Goal: Task Accomplishment & Management: Complete application form

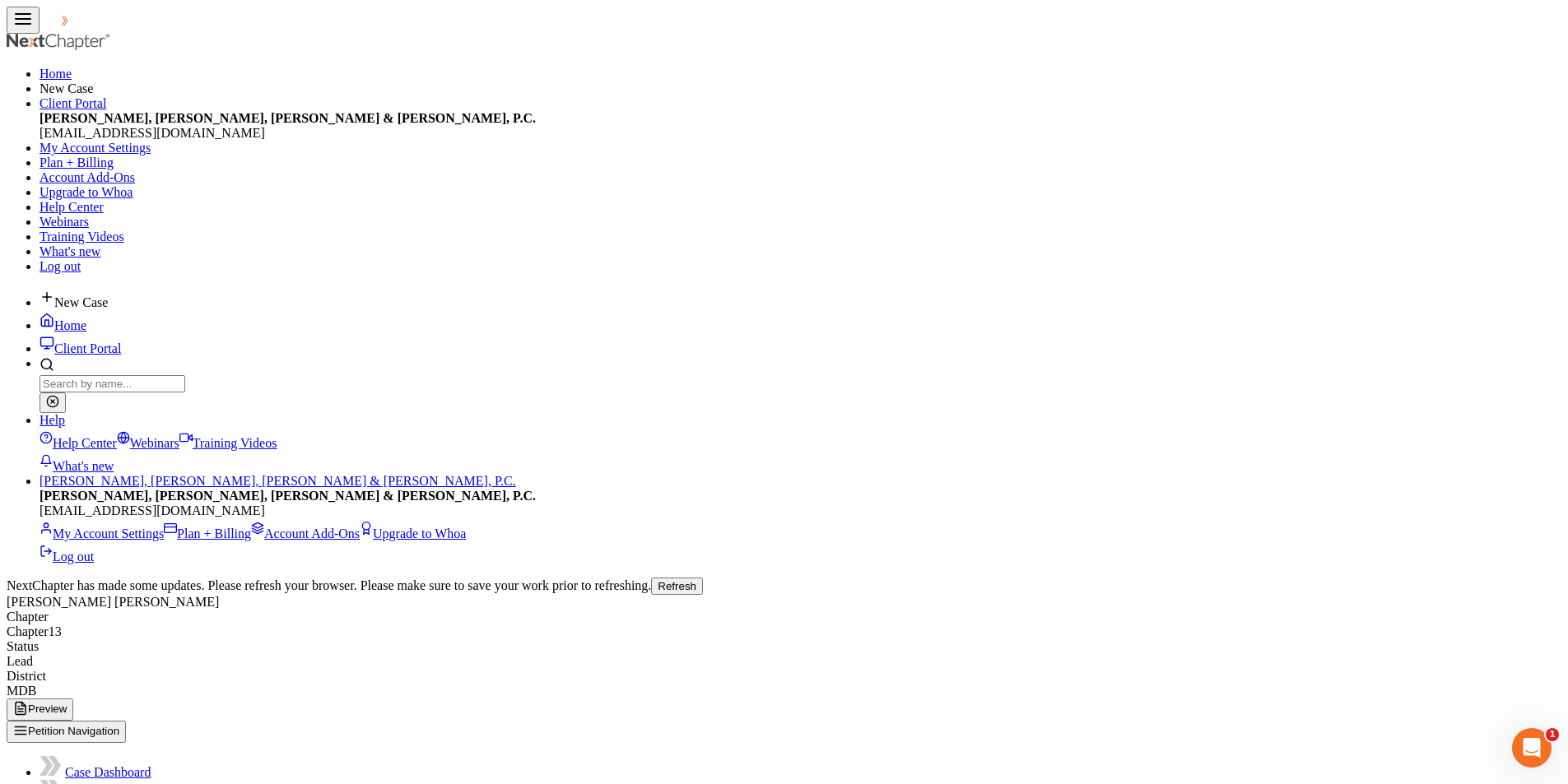
click at [702, 577] on button "Refresh" at bounding box center [676, 585] width 52 height 17
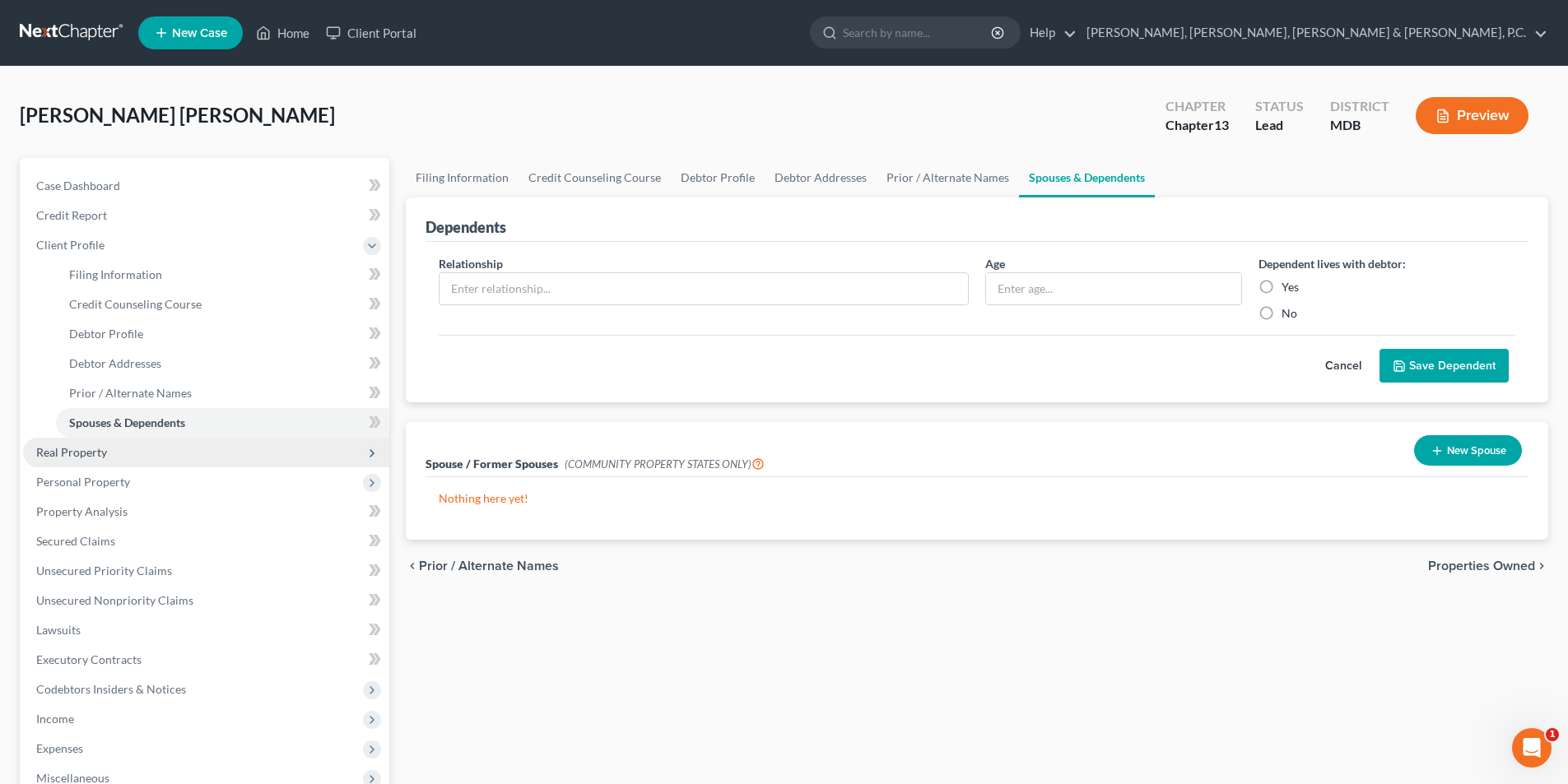
click at [101, 452] on span "Real Property" at bounding box center [72, 452] width 71 height 14
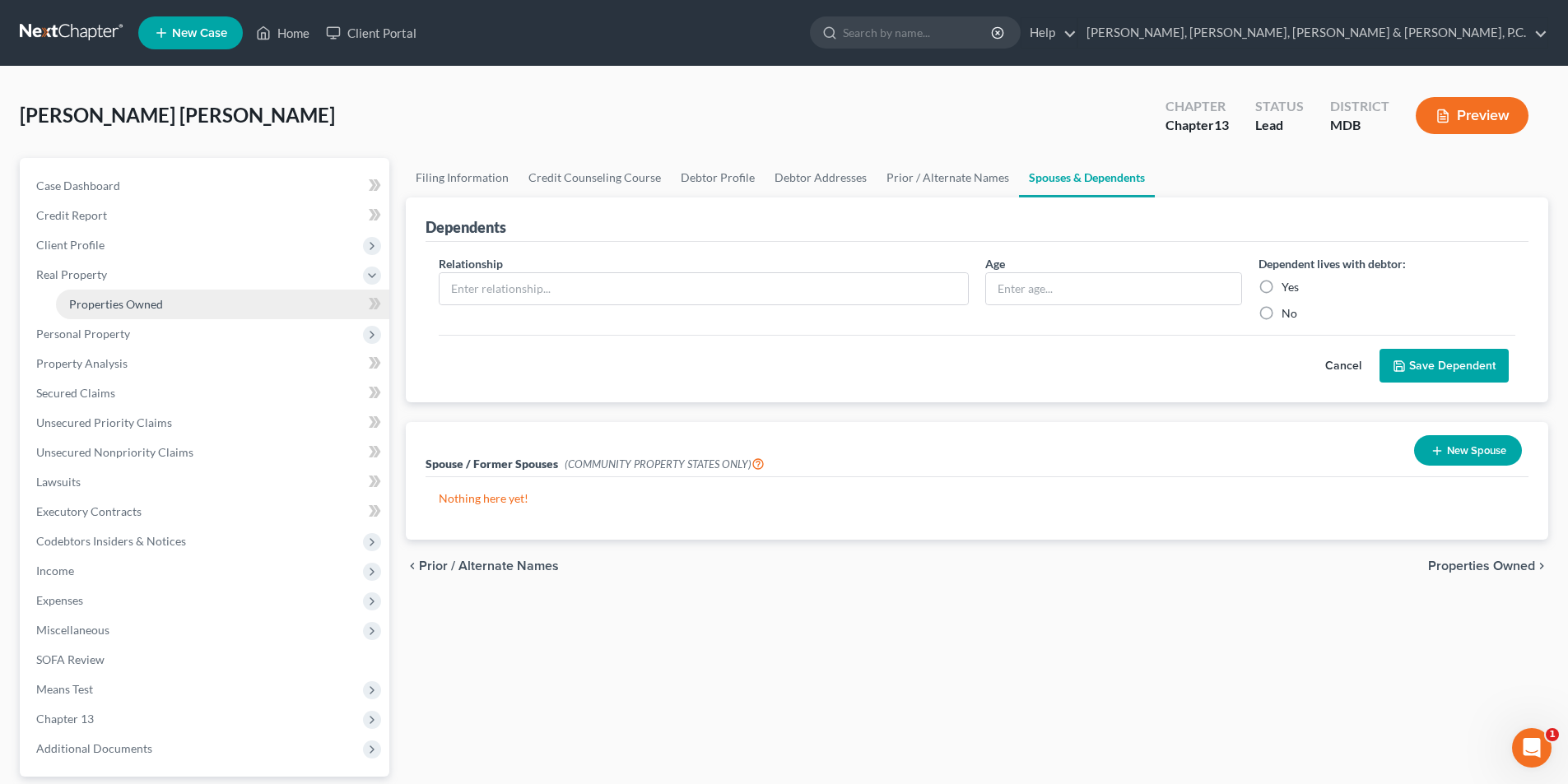
click at [137, 298] on span "Properties Owned" at bounding box center [116, 303] width 94 height 14
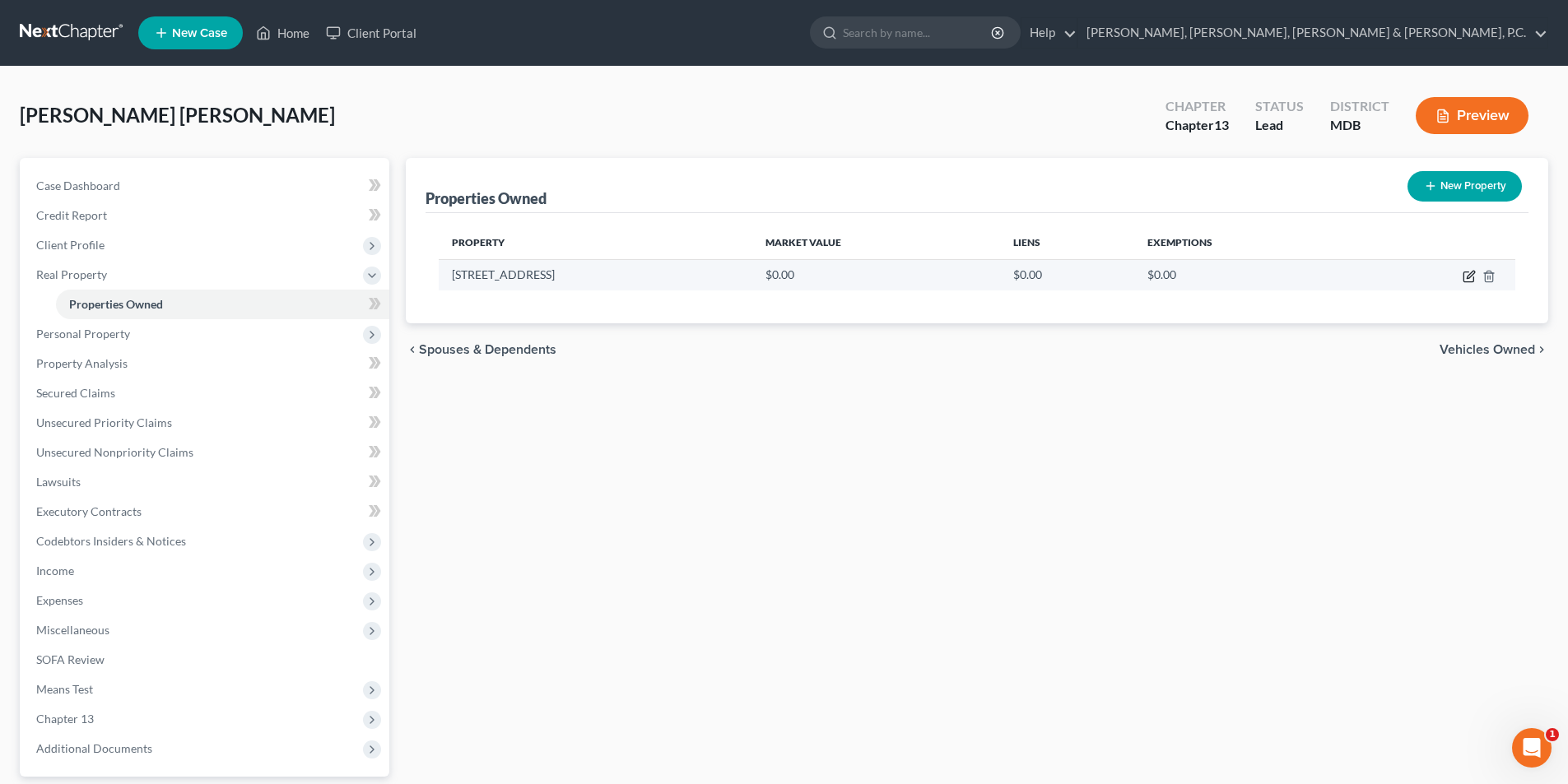
click at [1469, 274] on icon "button" at bounding box center [1470, 274] width 7 height 7
select select "21"
select select "13"
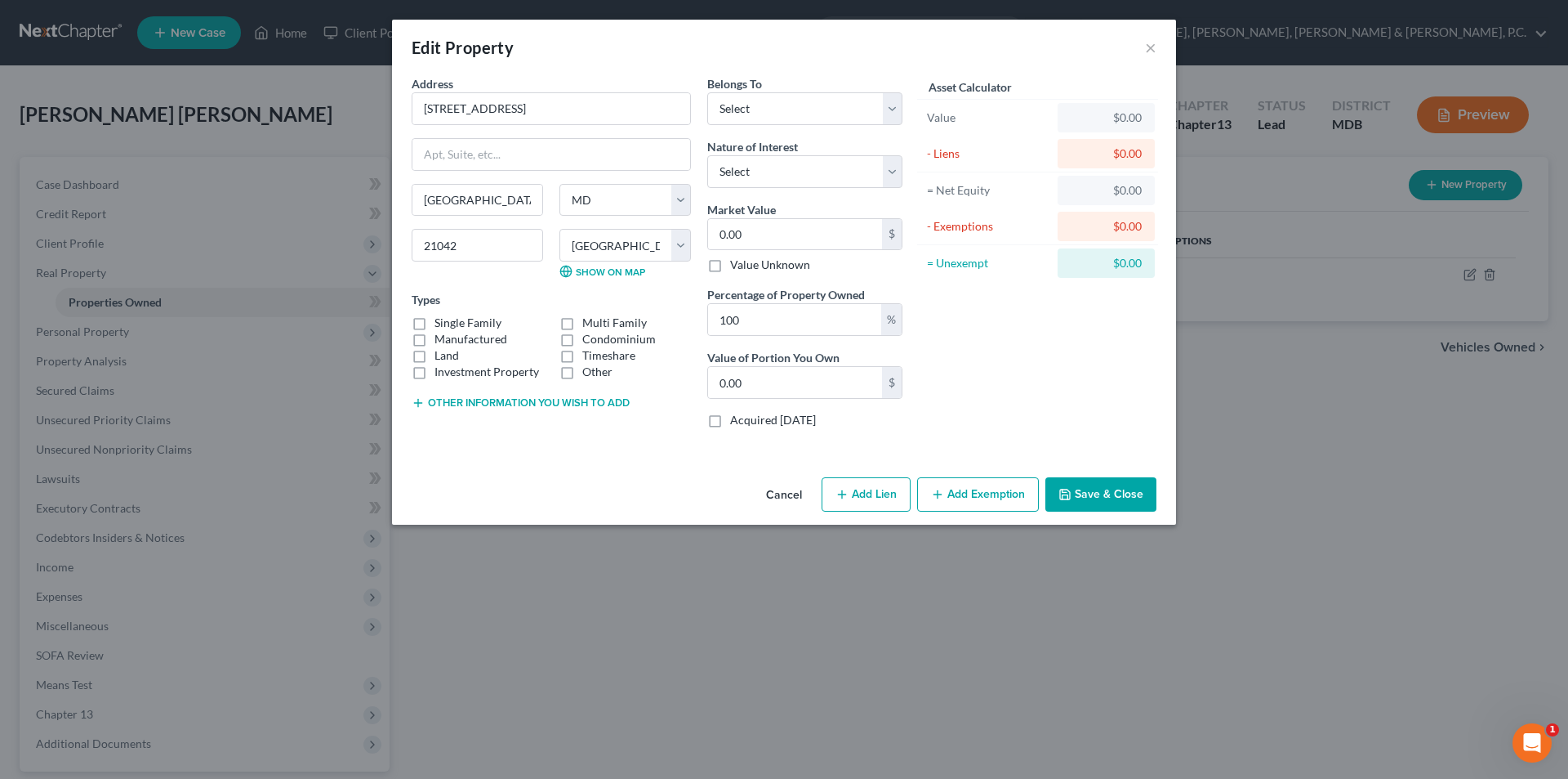
click at [434, 320] on label "Single Family" at bounding box center [468, 323] width 67 height 16
click at [441, 320] on input "Single Family" at bounding box center [447, 320] width 11 height 11
checkbox input "true"
drag, startPoint x: 562, startPoint y: 109, endPoint x: 417, endPoint y: 100, distance: 145.3
click at [417, 100] on input "[STREET_ADDRESS]" at bounding box center [551, 109] width 278 height 31
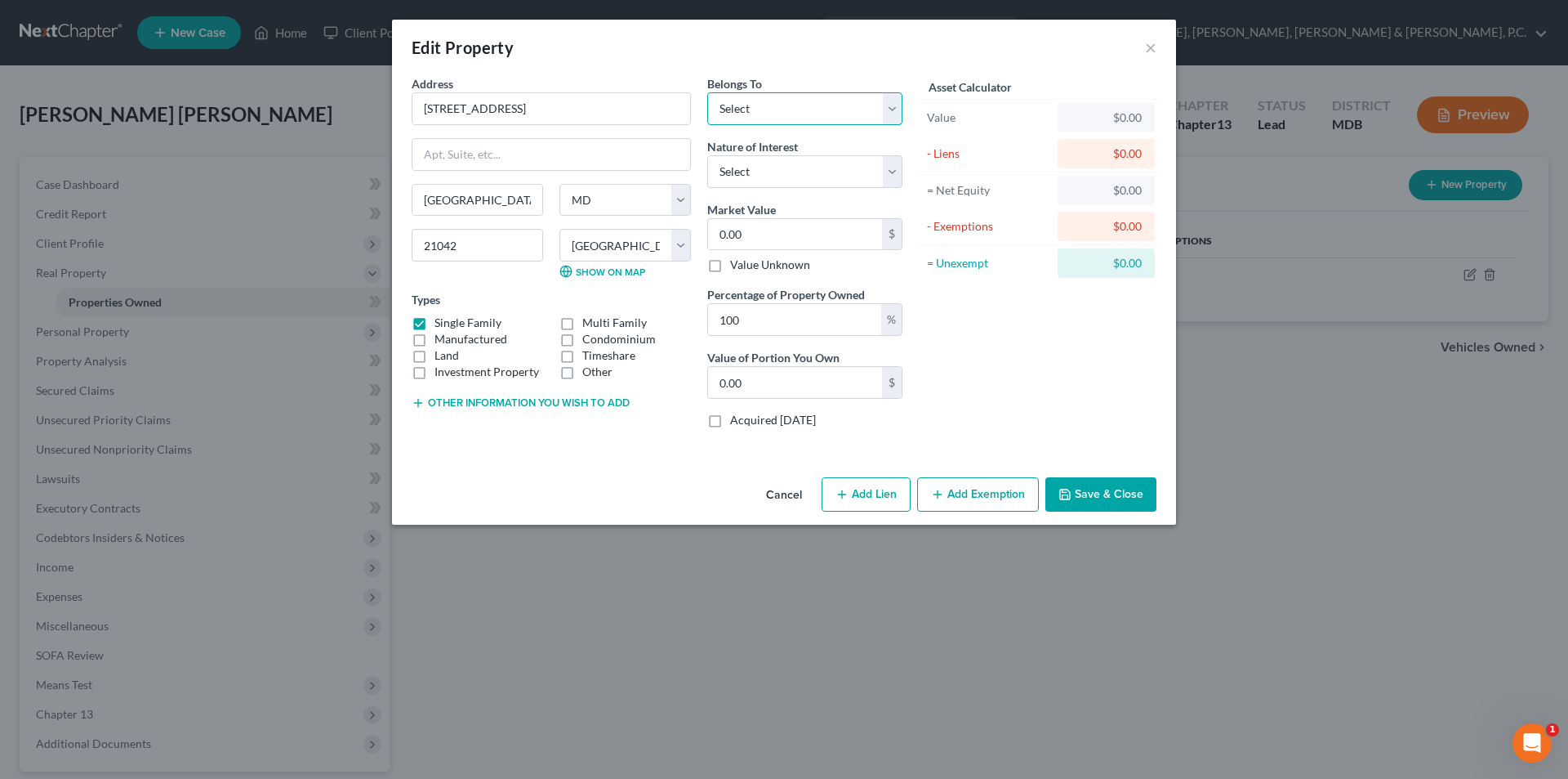
click at [731, 106] on select "Select Debtor 1 Only Debtor 2 Only Debtor 1 And Debtor 2 Only At Least One Of T…" at bounding box center [805, 109] width 195 height 33
select select "0"
click at [707, 92] on select "Select Debtor 1 Only Debtor 2 Only Debtor 1 And Debtor 2 Only At Least One Of T…" at bounding box center [805, 109] width 195 height 33
click at [777, 232] on input "0.00" at bounding box center [795, 234] width 174 height 31
type input "2"
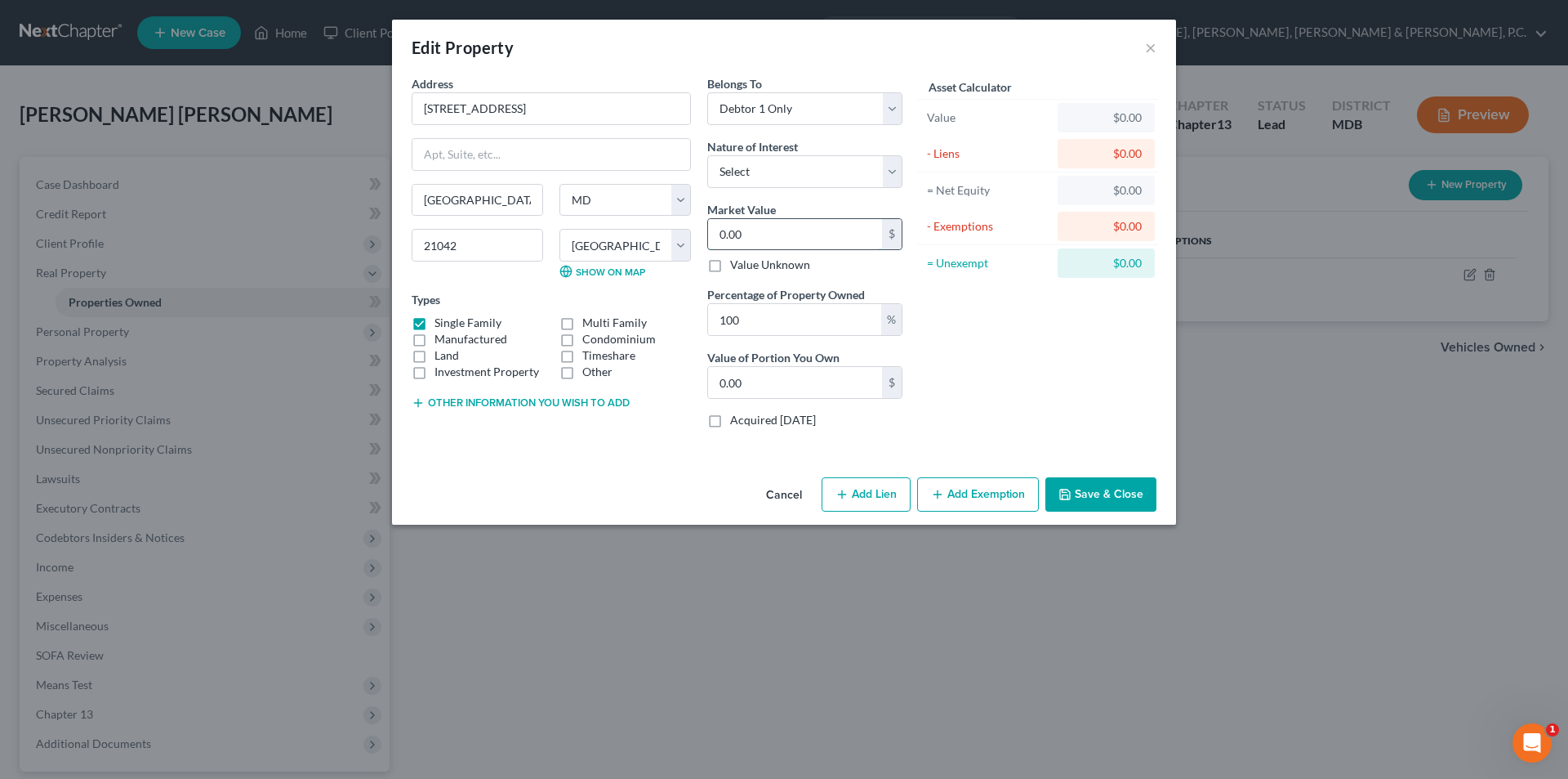
type input "2.00"
type input "20"
type input "20.00"
type input "200"
type input "200.00"
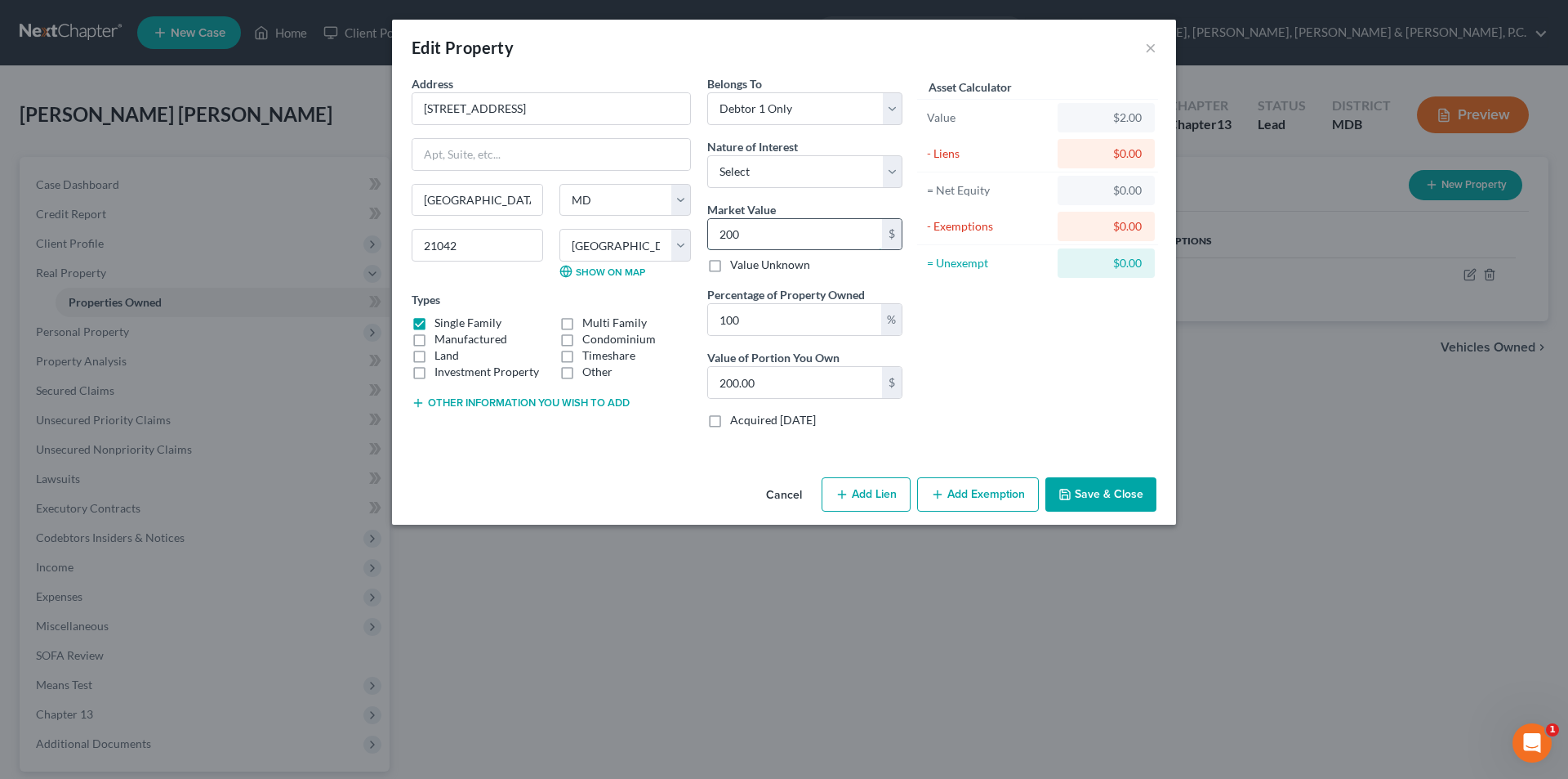
type input "2000"
type input "2,000.00"
type input "2,0000"
type input "20,000.00"
type input "200,000"
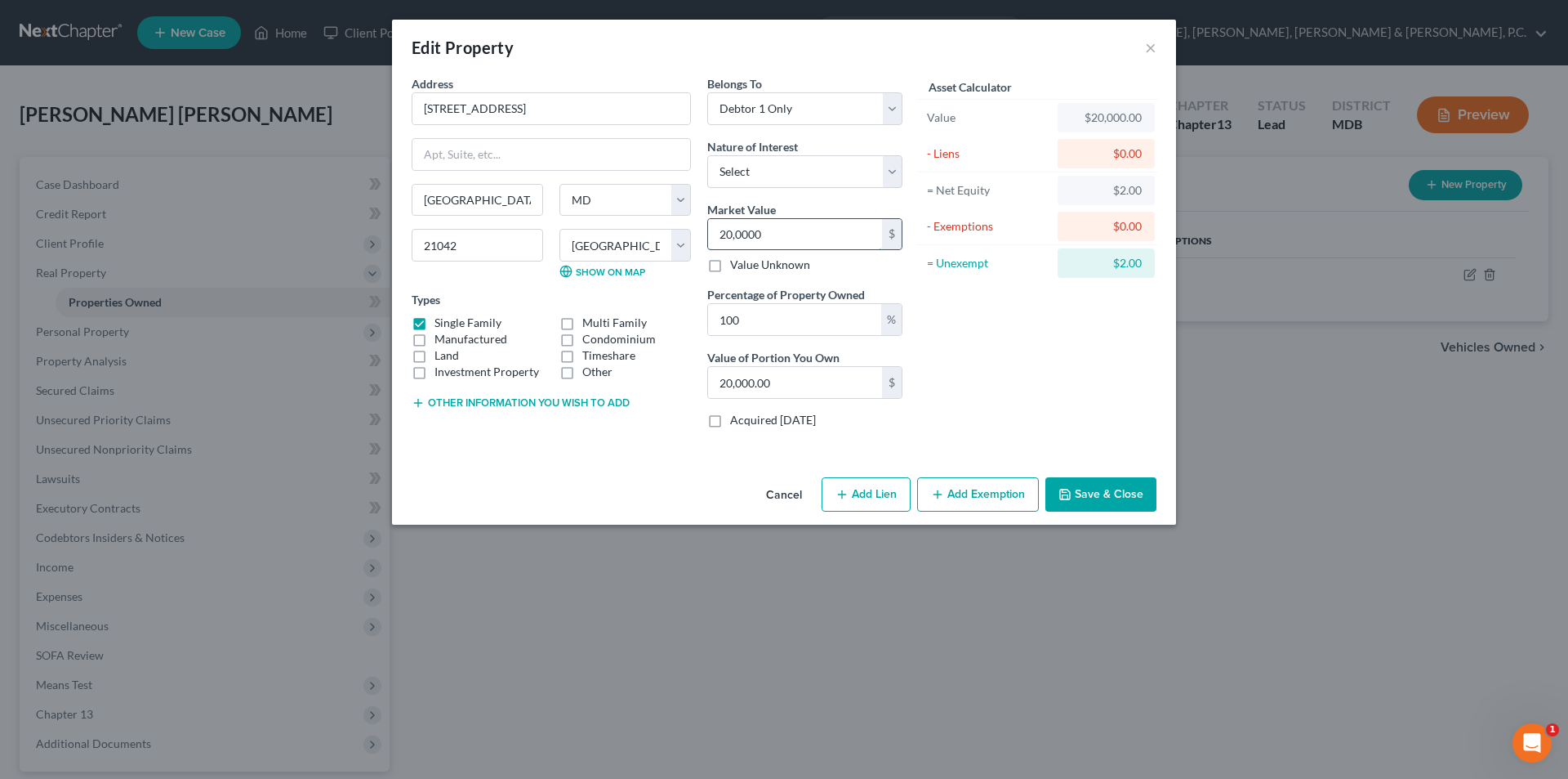
type input "200,000.00"
type input "200,0000"
type input "2,000,000.00"
type input "2,000,000"
click at [1084, 493] on button "Save & Close" at bounding box center [1100, 494] width 111 height 34
